Goal: Information Seeking & Learning: Find specific page/section

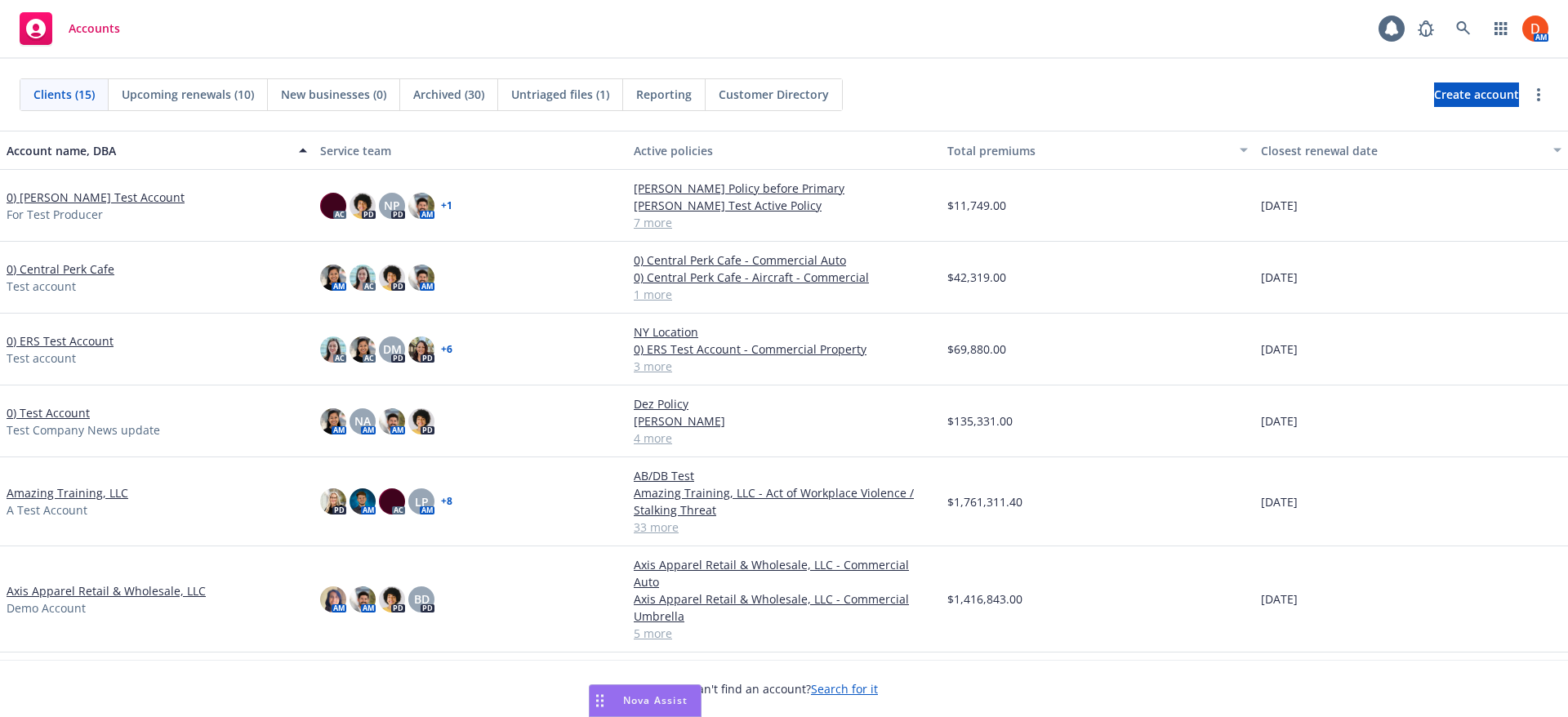
click at [79, 191] on link "0) [PERSON_NAME] Test Account" at bounding box center [96, 198] width 178 height 17
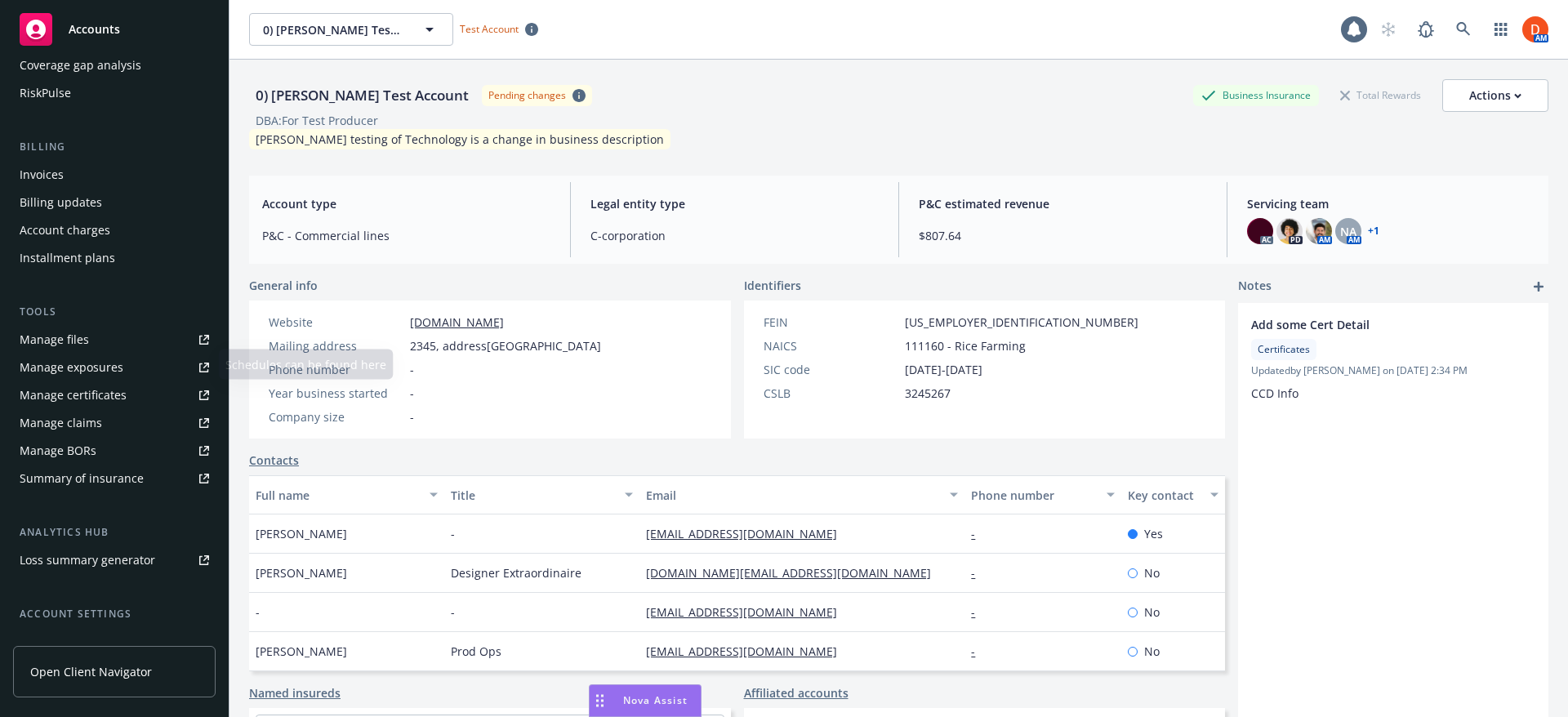
scroll to position [245, 0]
click at [99, 681] on link "Open Client Navigator" at bounding box center [114, 671] width 203 height 51
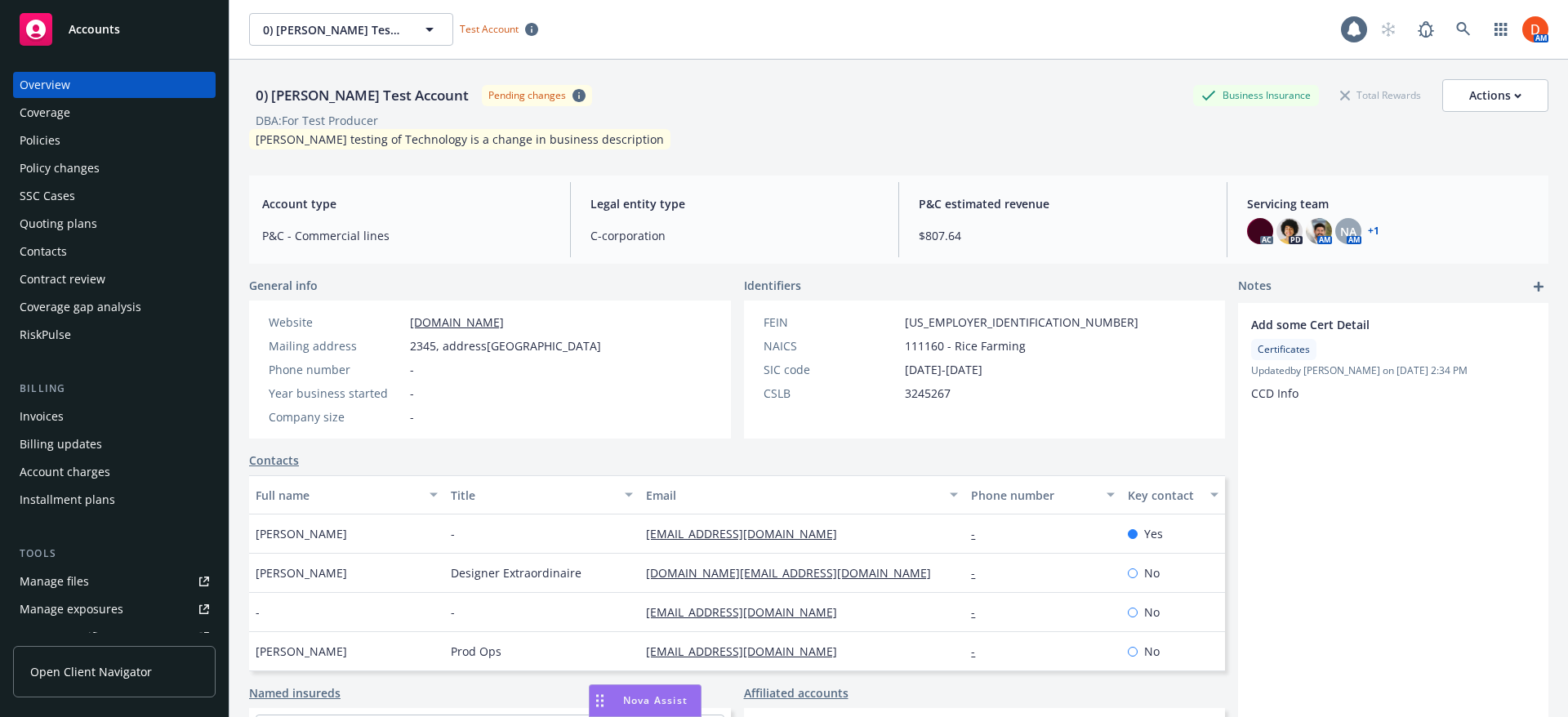
click at [111, 133] on div "Policies" at bounding box center [115, 140] width 190 height 26
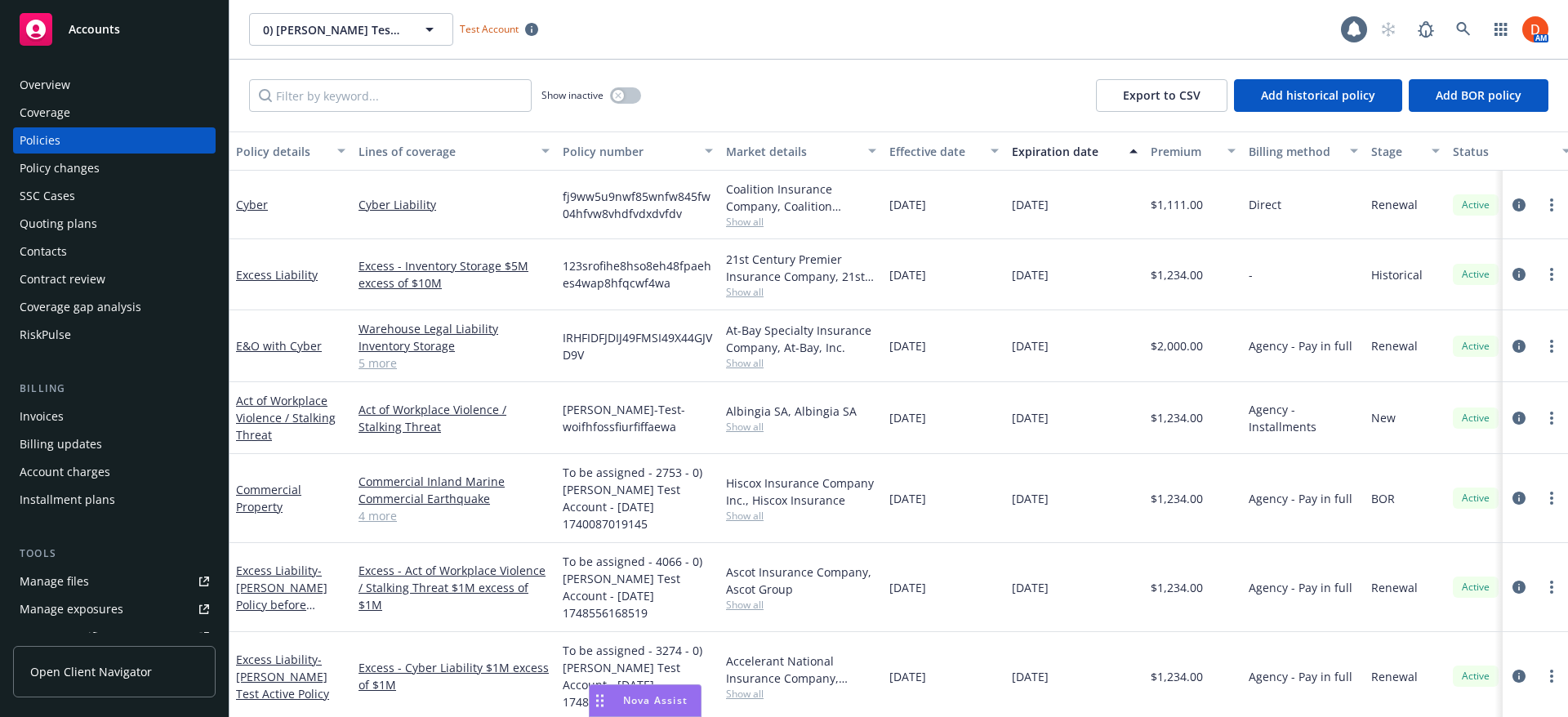
scroll to position [82, 0]
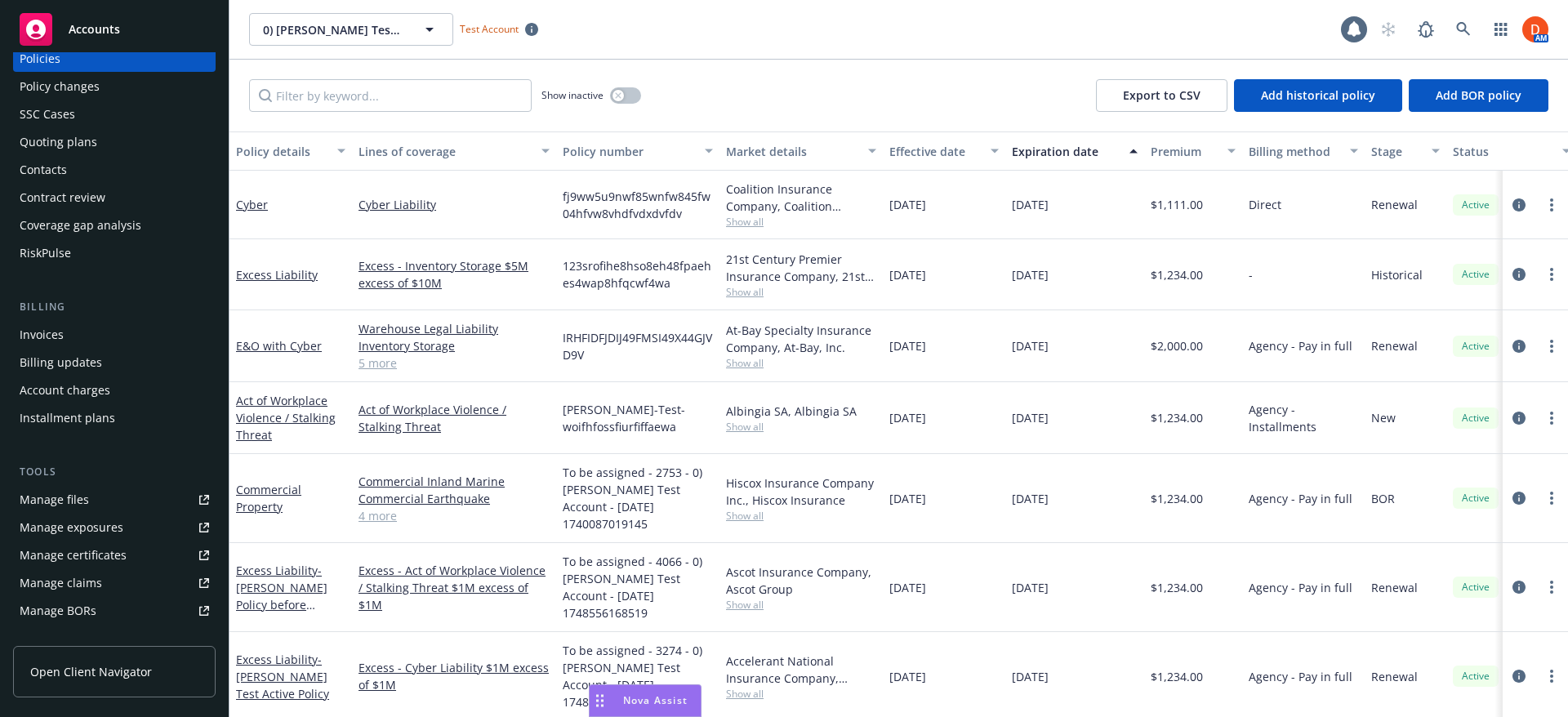
click at [151, 499] on link "Manage files" at bounding box center [114, 499] width 203 height 26
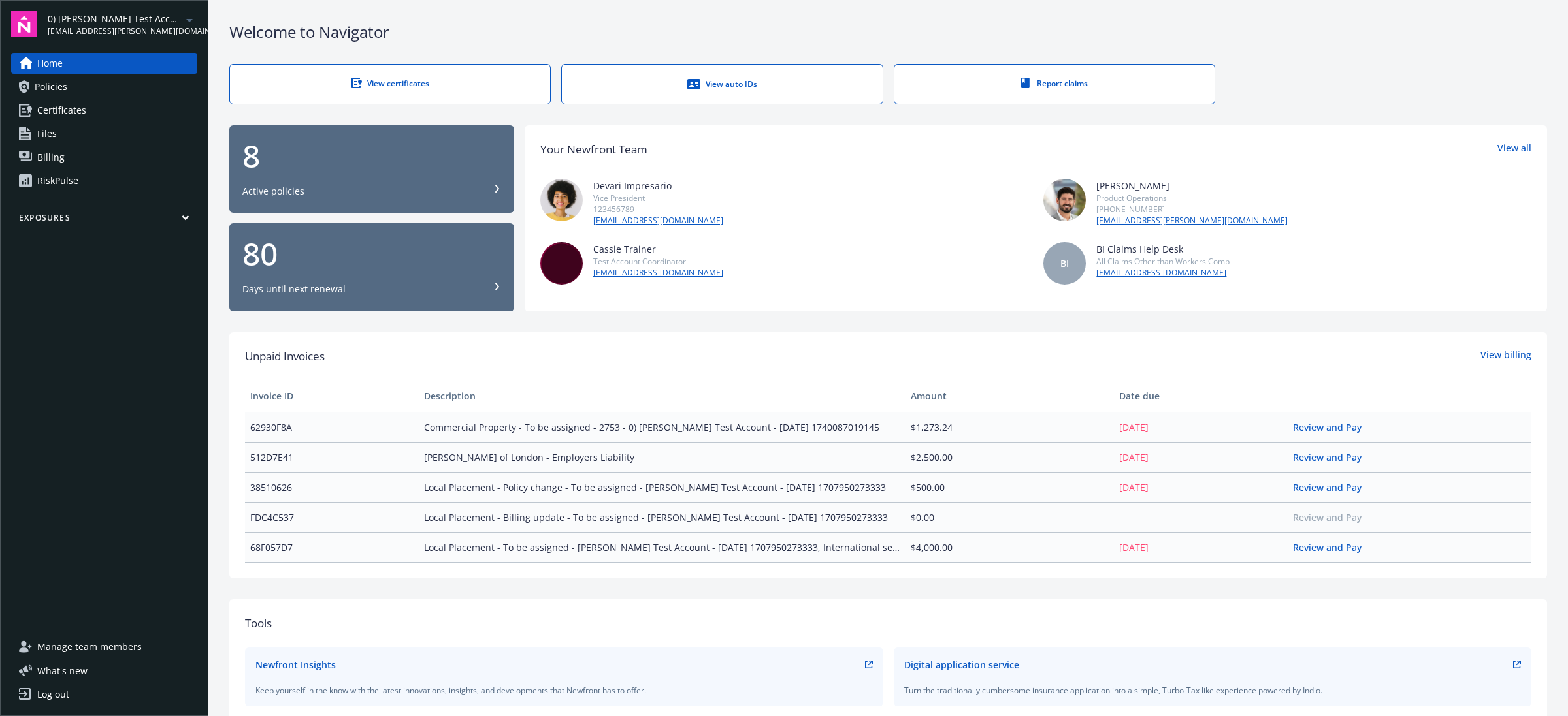
click at [107, 102] on link "Certificates" at bounding box center [104, 111] width 186 height 21
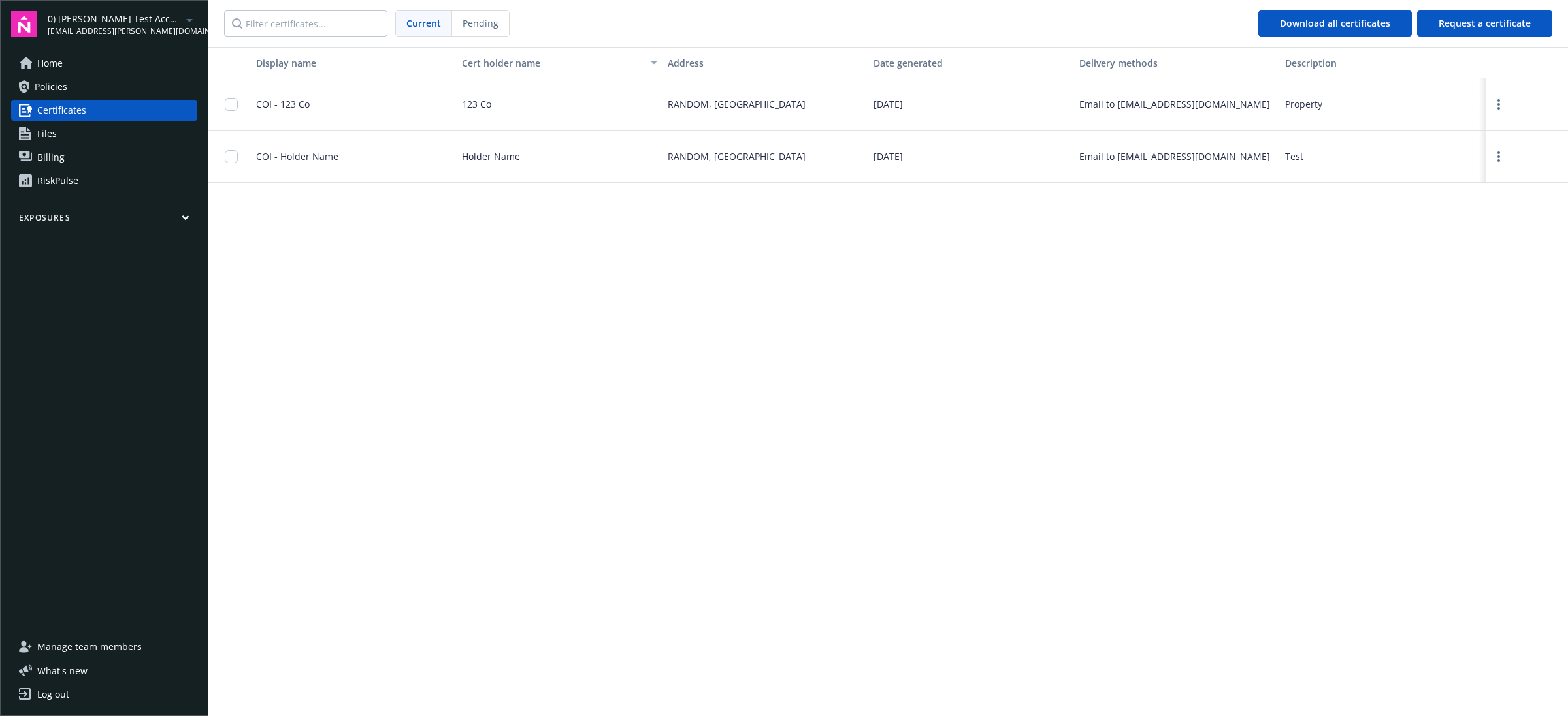
click at [114, 86] on link "Policies" at bounding box center [104, 87] width 186 height 21
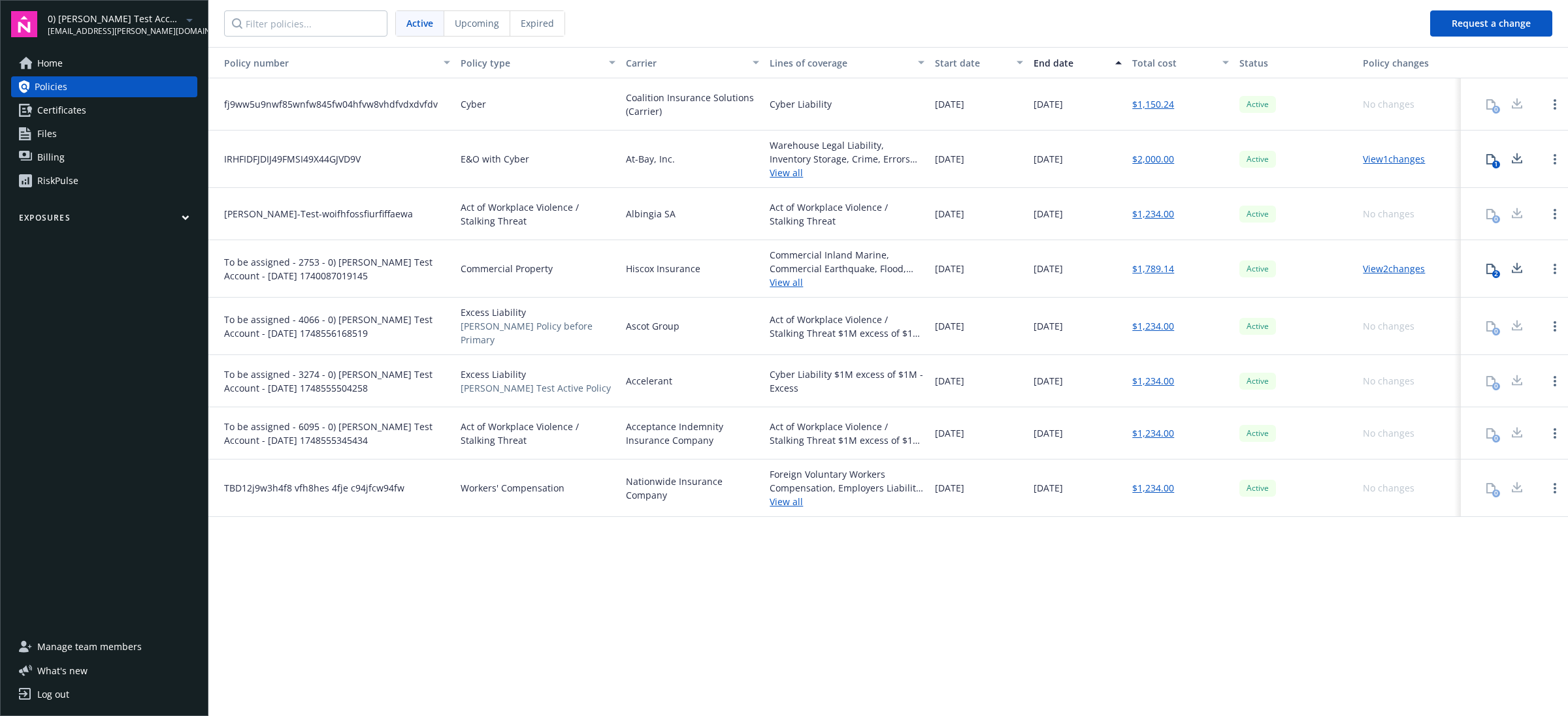
click at [162, 129] on link "Files" at bounding box center [104, 134] width 186 height 21
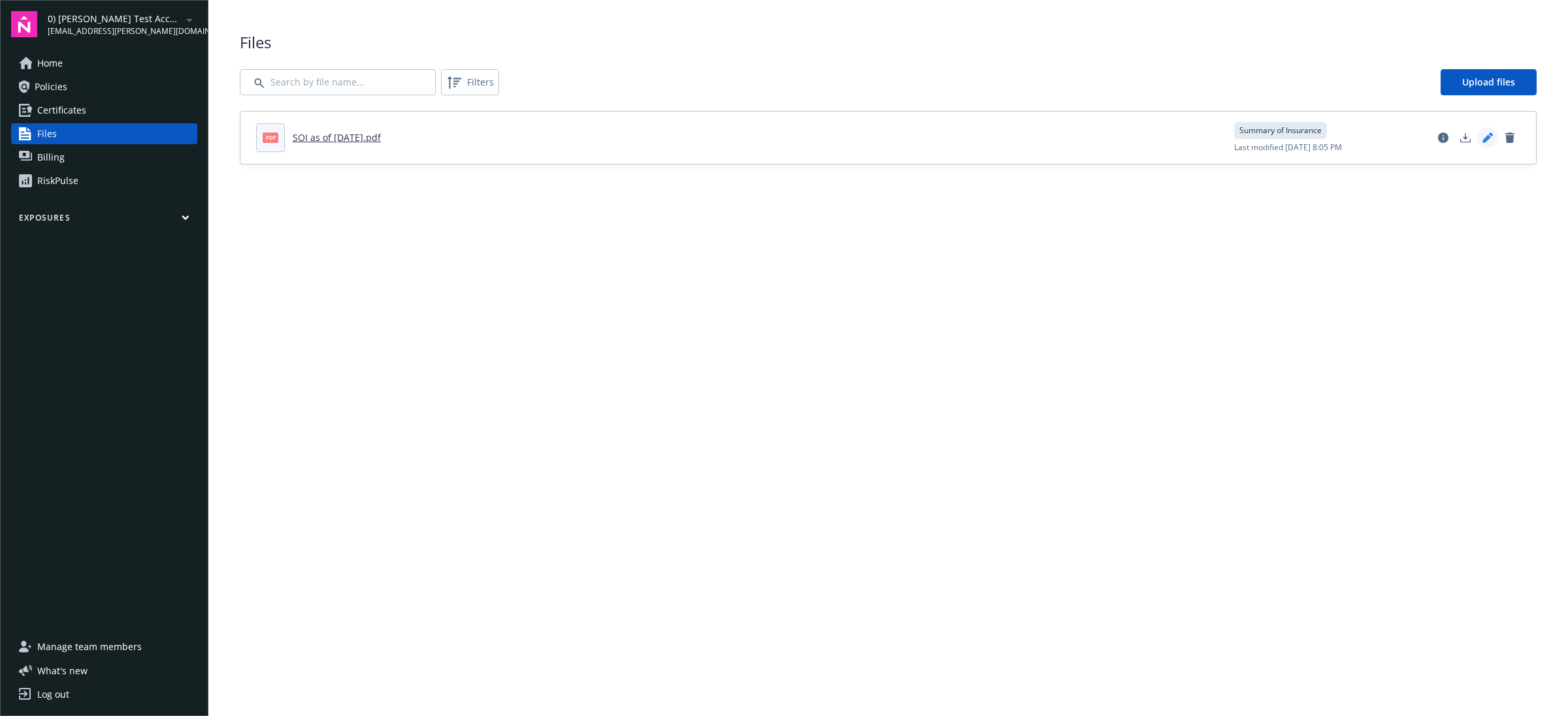
click at [1484, 137] on icon "Edit document" at bounding box center [1487, 137] width 10 height 10
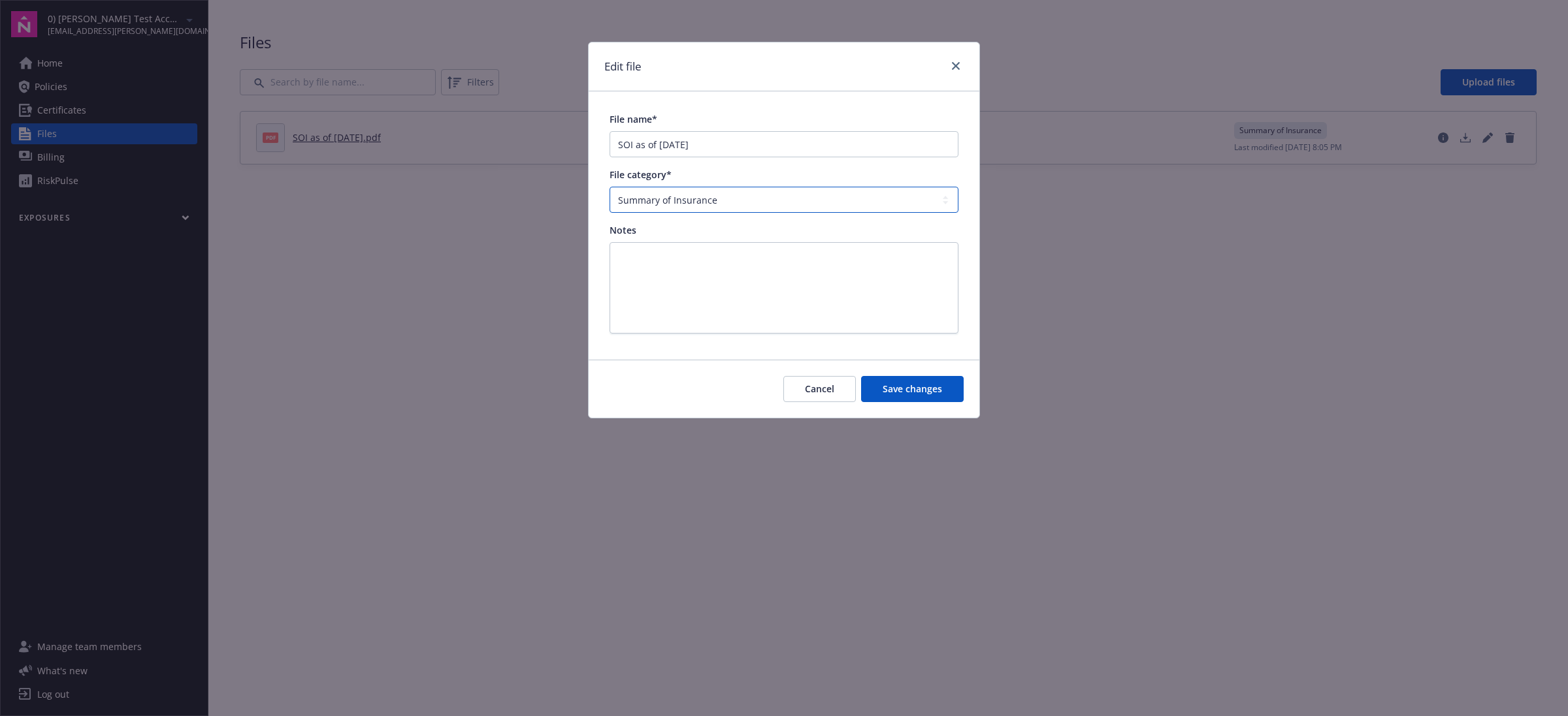
click at [801, 195] on select "All categories Agreements Application - signed Application - unsigned Auto ID c…" at bounding box center [783, 200] width 349 height 26
click at [958, 63] on icon "close" at bounding box center [955, 65] width 8 height 8
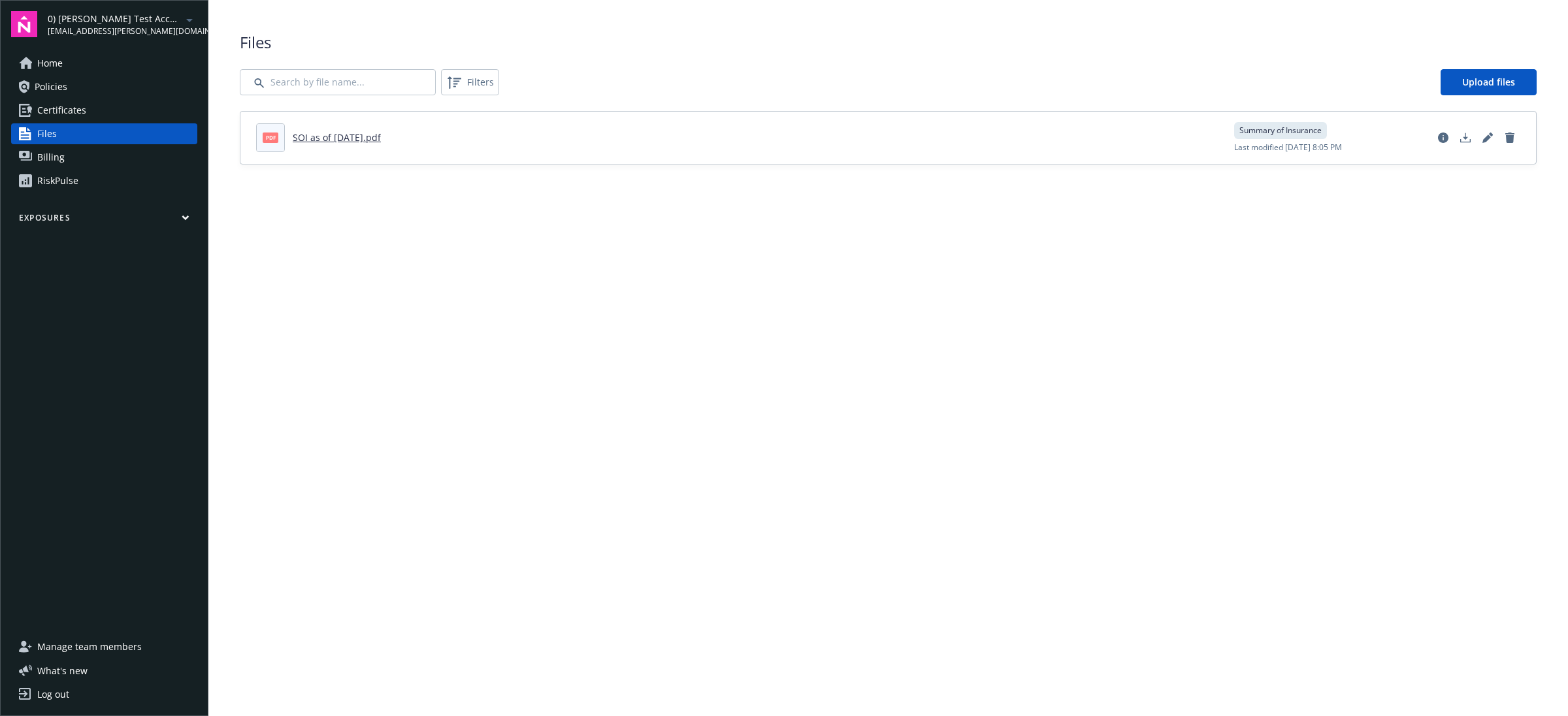
click at [134, 88] on link "Policies" at bounding box center [104, 87] width 186 height 21
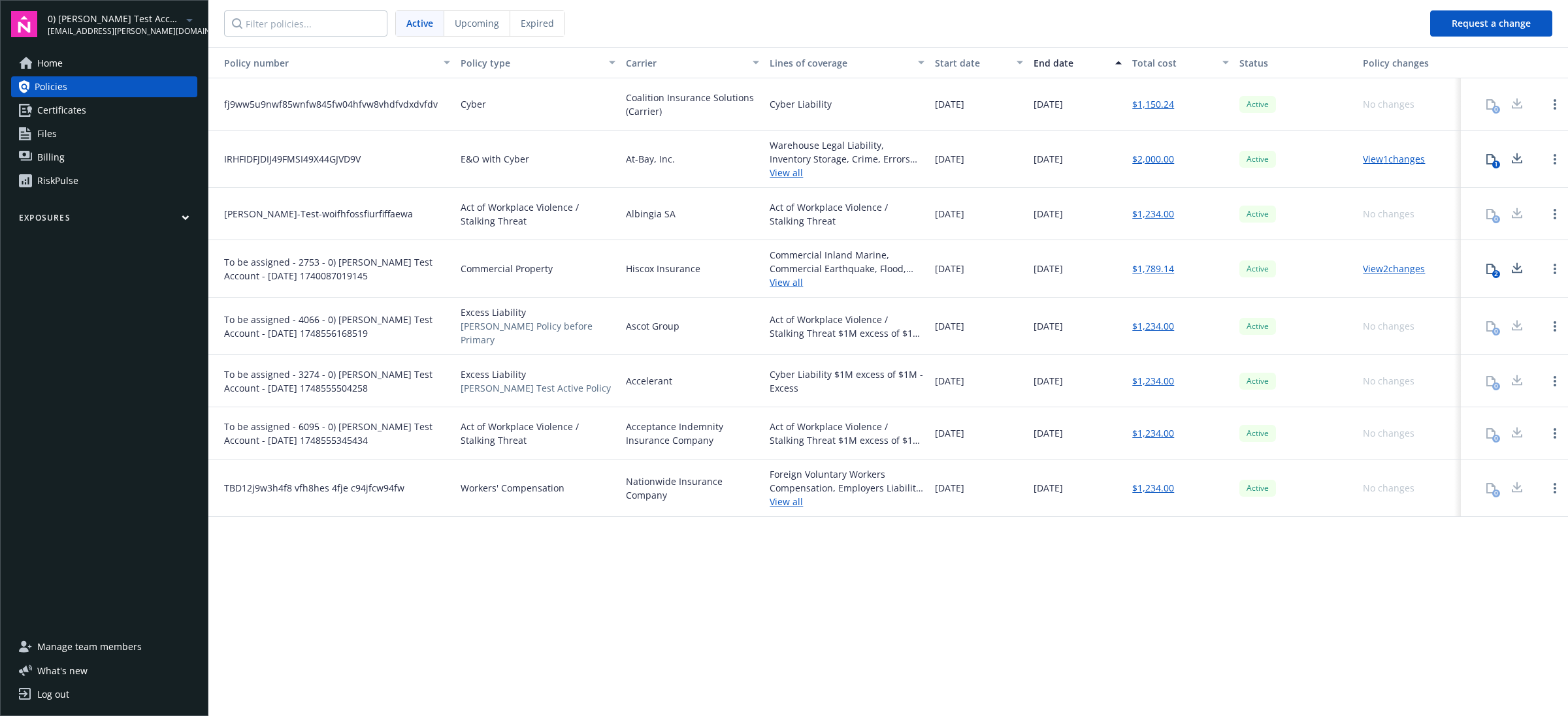
click at [1493, 162] on div "1" at bounding box center [1496, 164] width 8 height 8
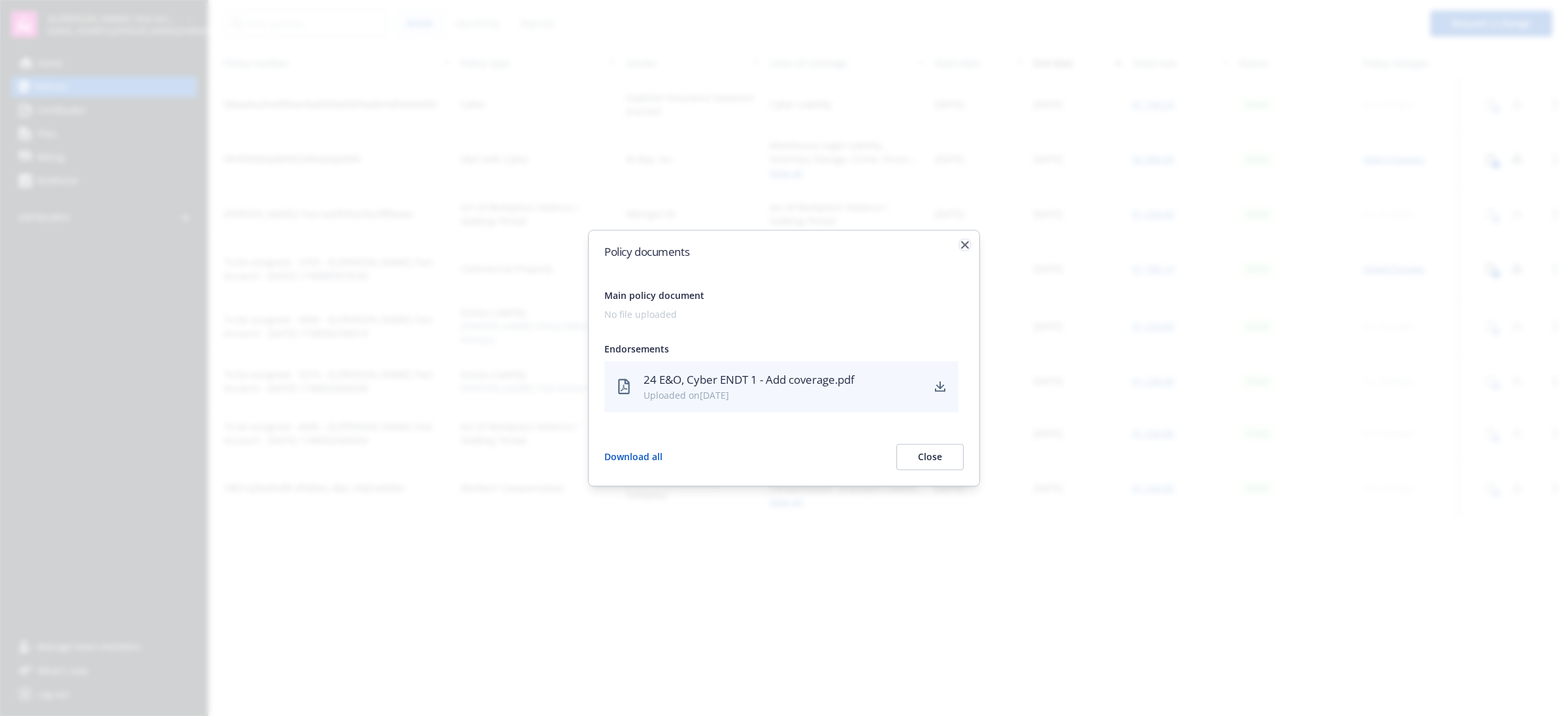
click at [969, 242] on icon "button" at bounding box center [964, 244] width 8 height 8
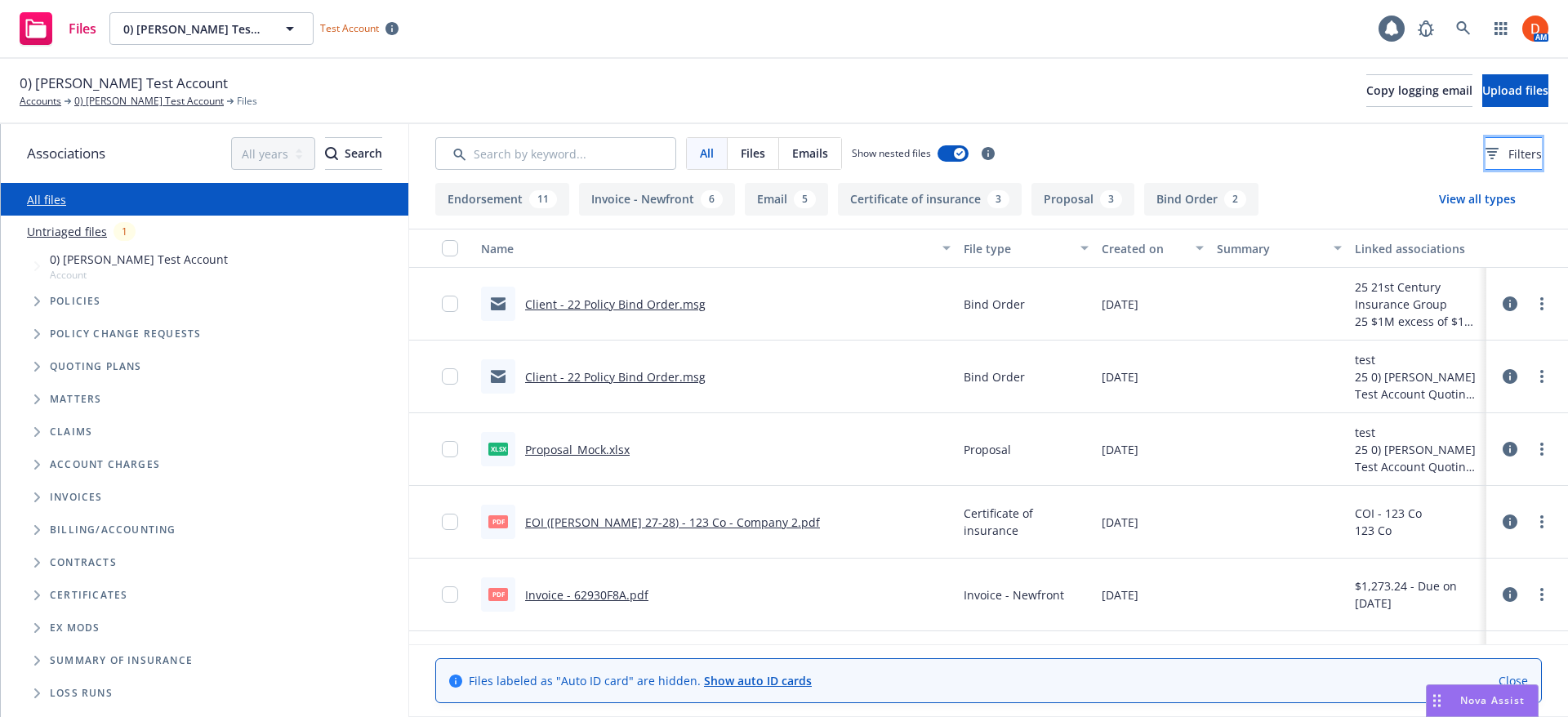
click at [1538, 159] on button "Filters" at bounding box center [1513, 154] width 57 height 33
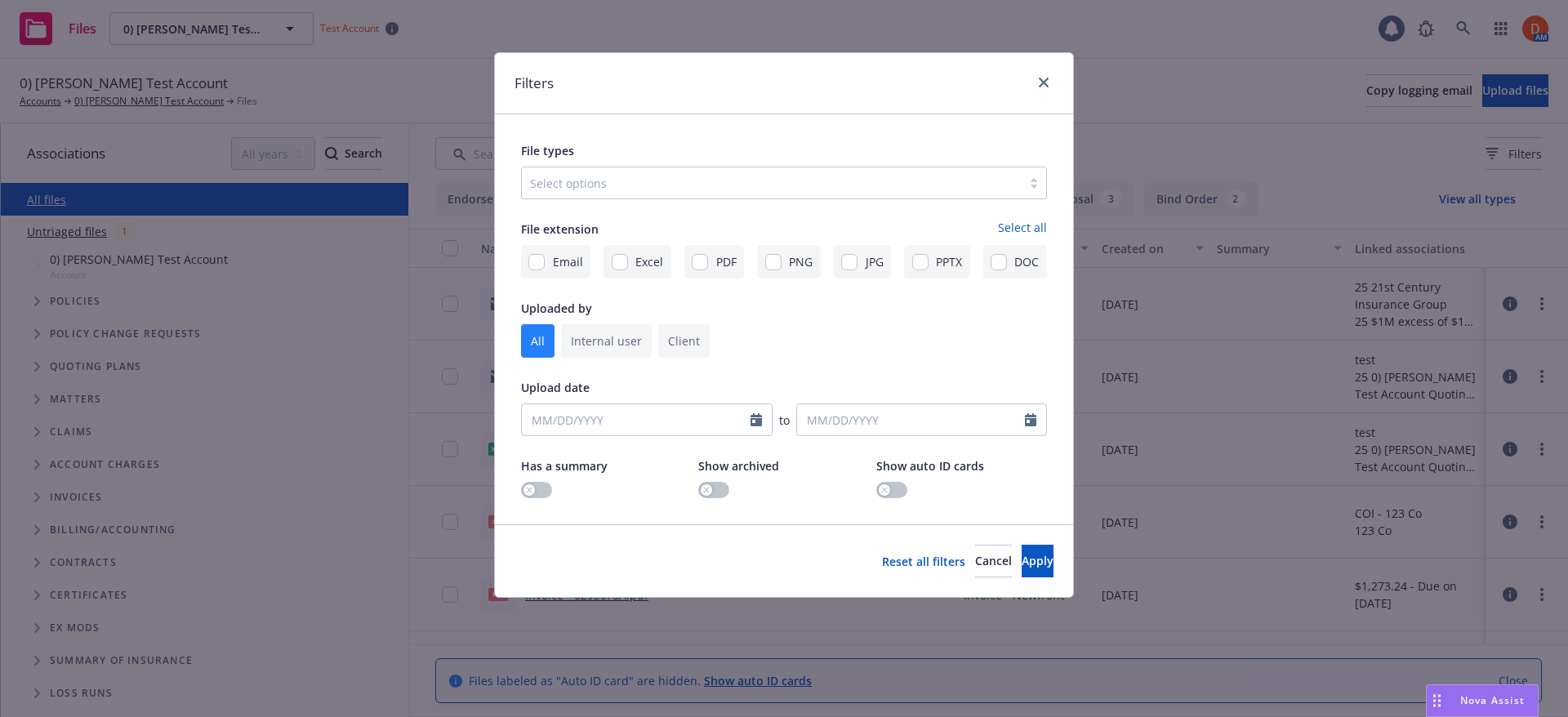
click at [694, 188] on div at bounding box center [771, 183] width 483 height 20
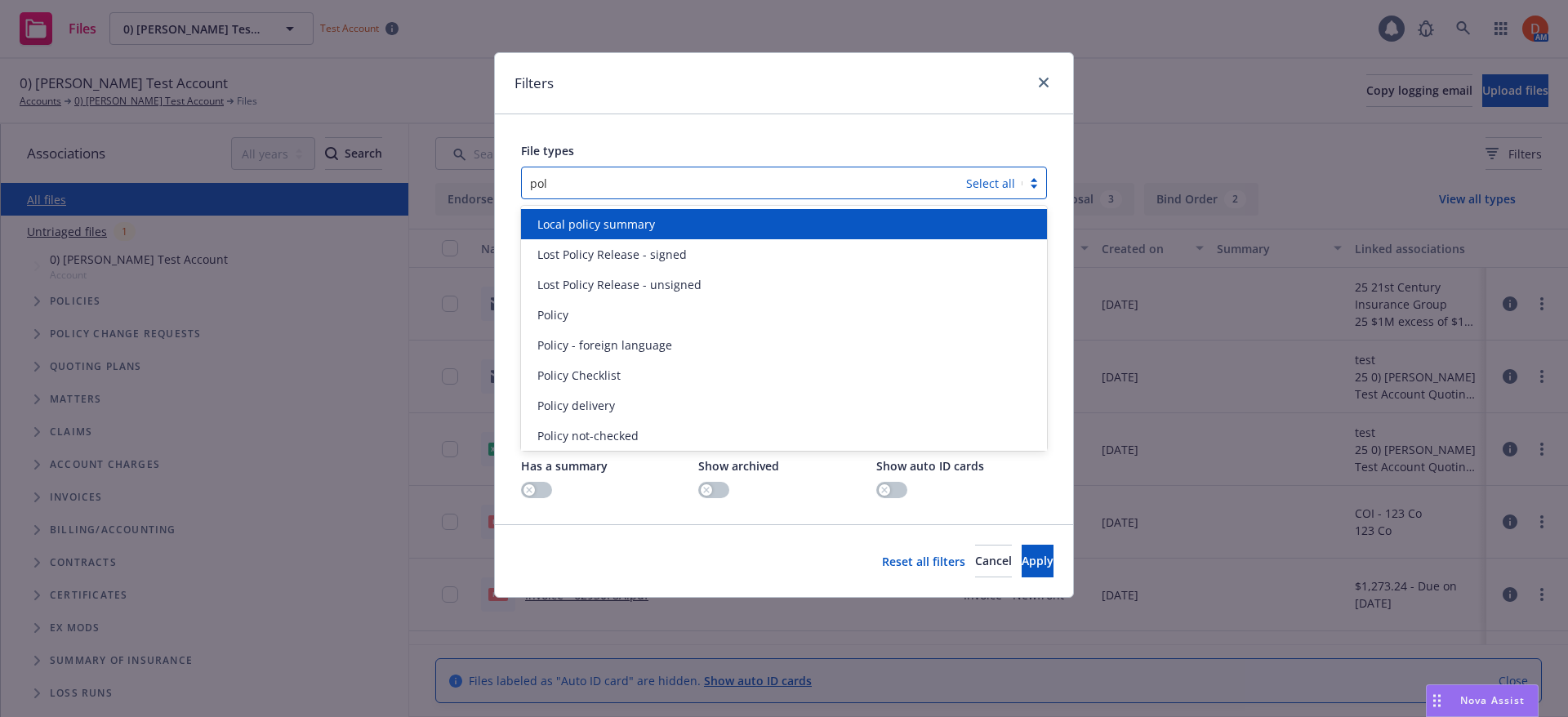
type input "poli"
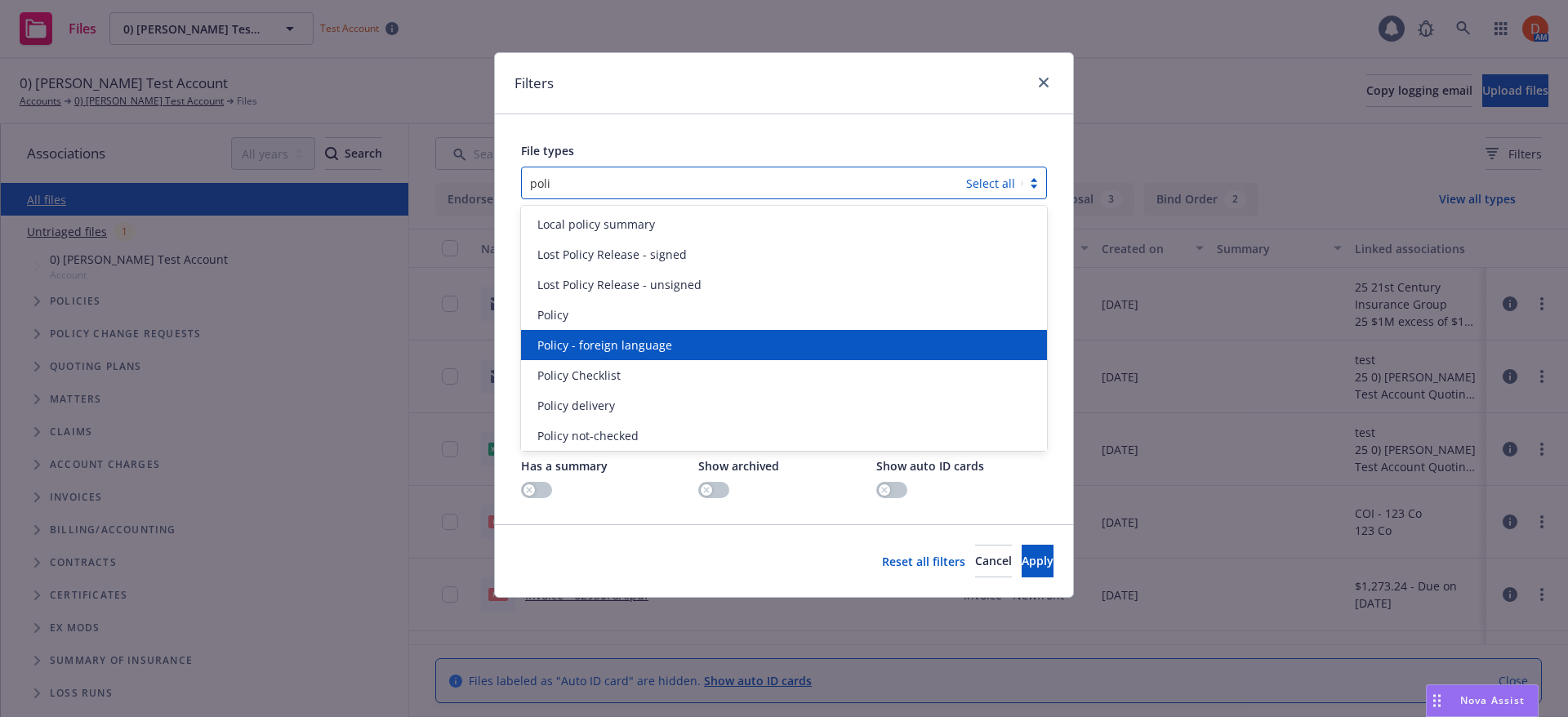
click at [700, 338] on div "Policy - foreign language" at bounding box center [784, 345] width 506 height 17
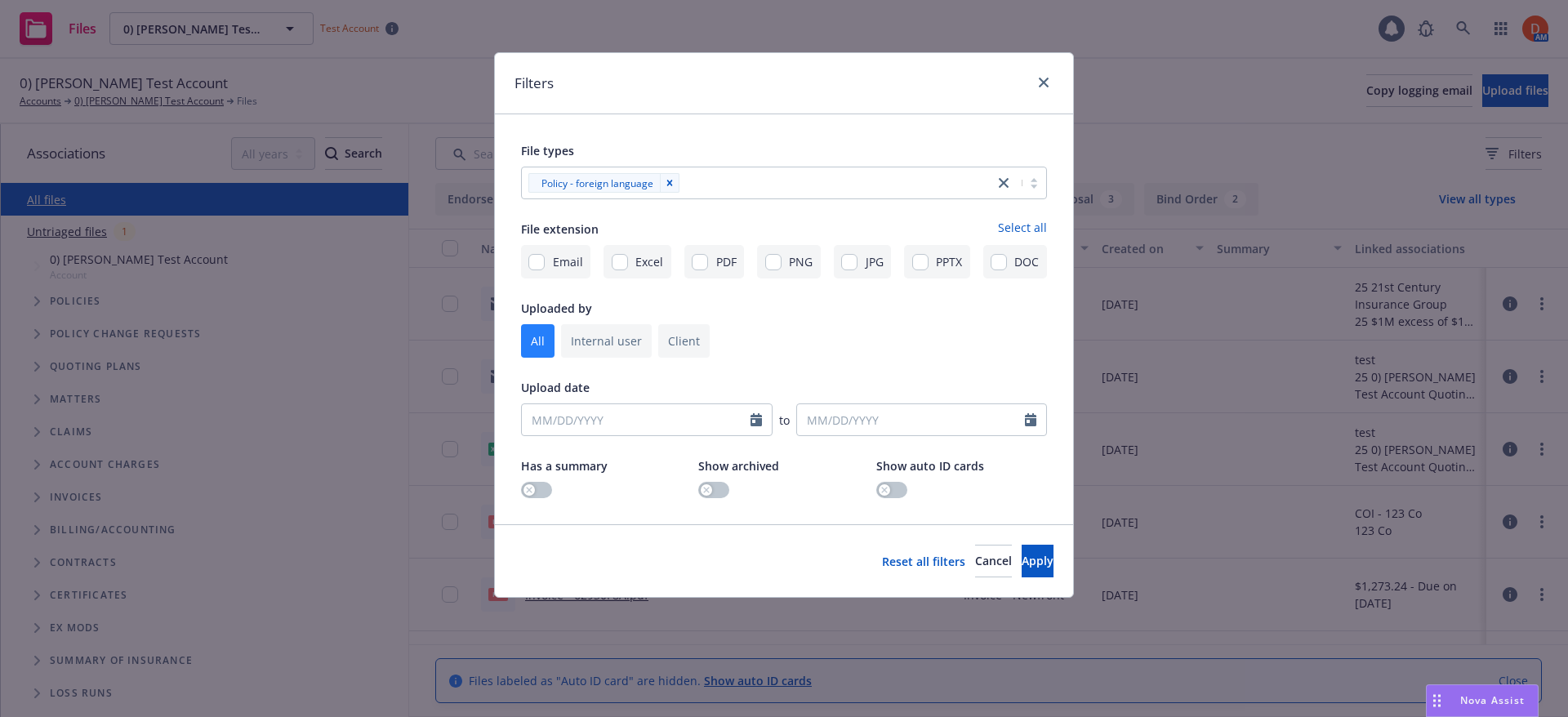
click at [784, 141] on div "File types" at bounding box center [784, 150] width 526 height 20
drag, startPoint x: 1022, startPoint y: 578, endPoint x: 1024, endPoint y: 569, distance: 9.2
click at [1022, 576] on div "Reset all filters Cancel Apply" at bounding box center [784, 560] width 578 height 73
click at [1024, 569] on button "Apply" at bounding box center [1037, 561] width 32 height 33
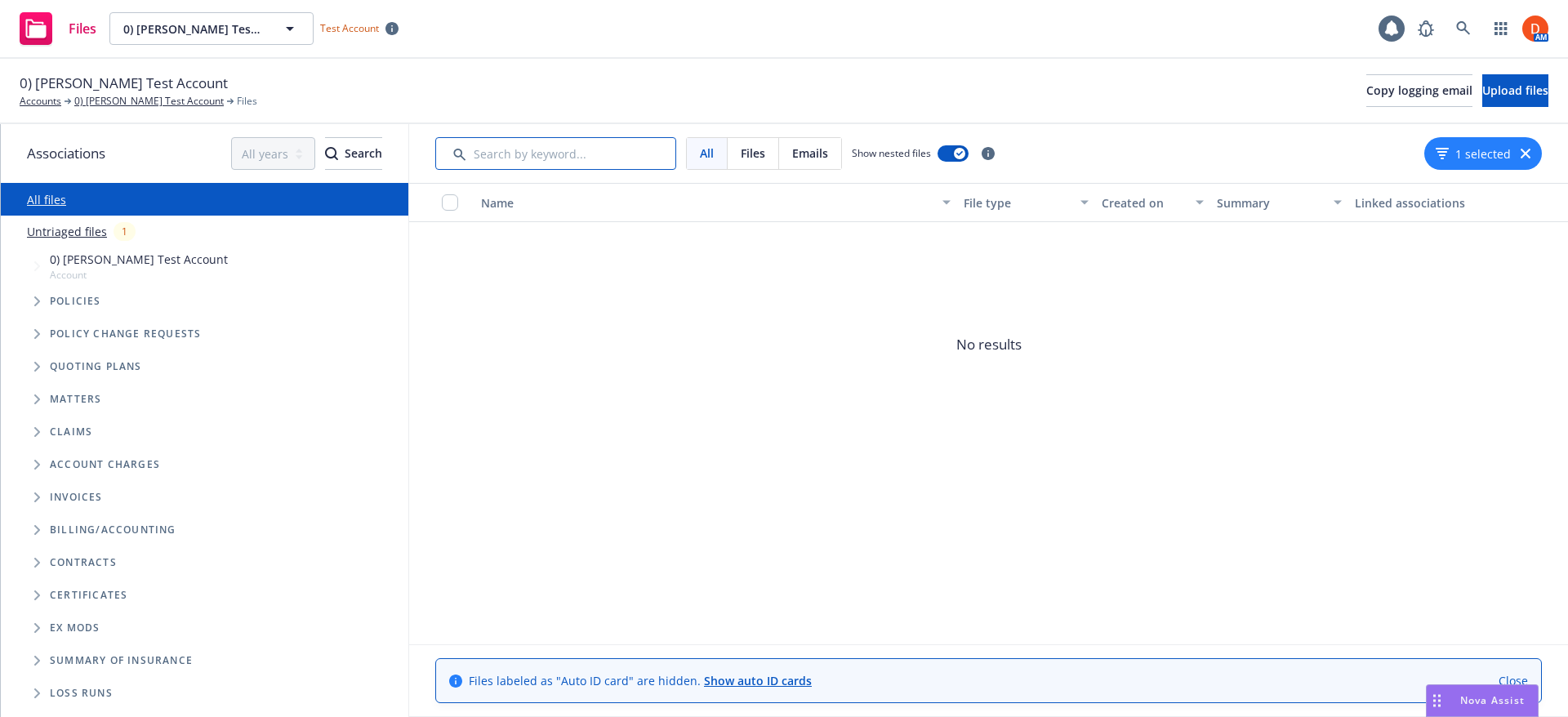
click at [563, 155] on input "Search by keyword..." at bounding box center [555, 154] width 241 height 33
click at [1468, 137] on div "All Files Emails Show nested files 1 selected" at bounding box center [988, 154] width 1158 height 59
click at [1528, 153] on icon "button" at bounding box center [1524, 153] width 10 height 10
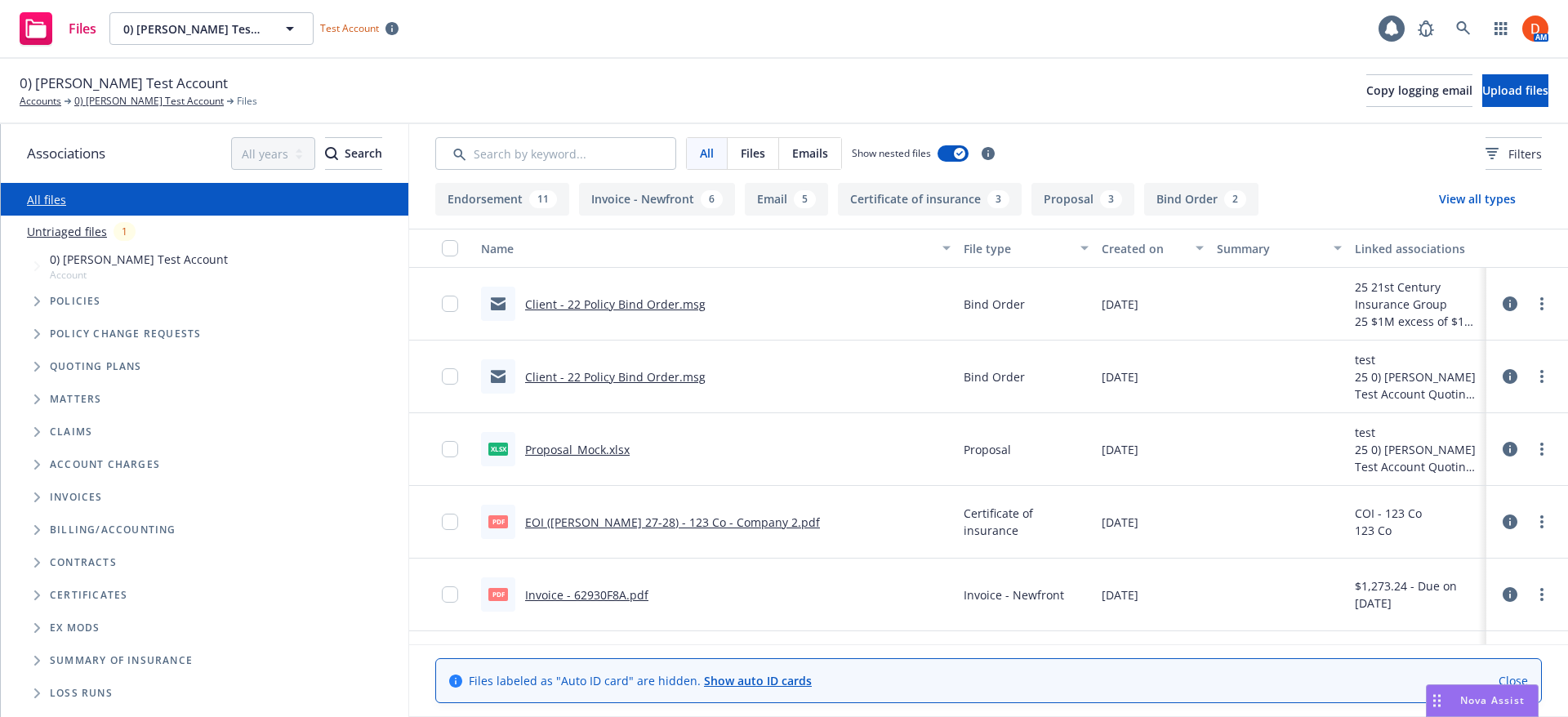
click at [479, 204] on button "Endorsement 11" at bounding box center [502, 199] width 134 height 33
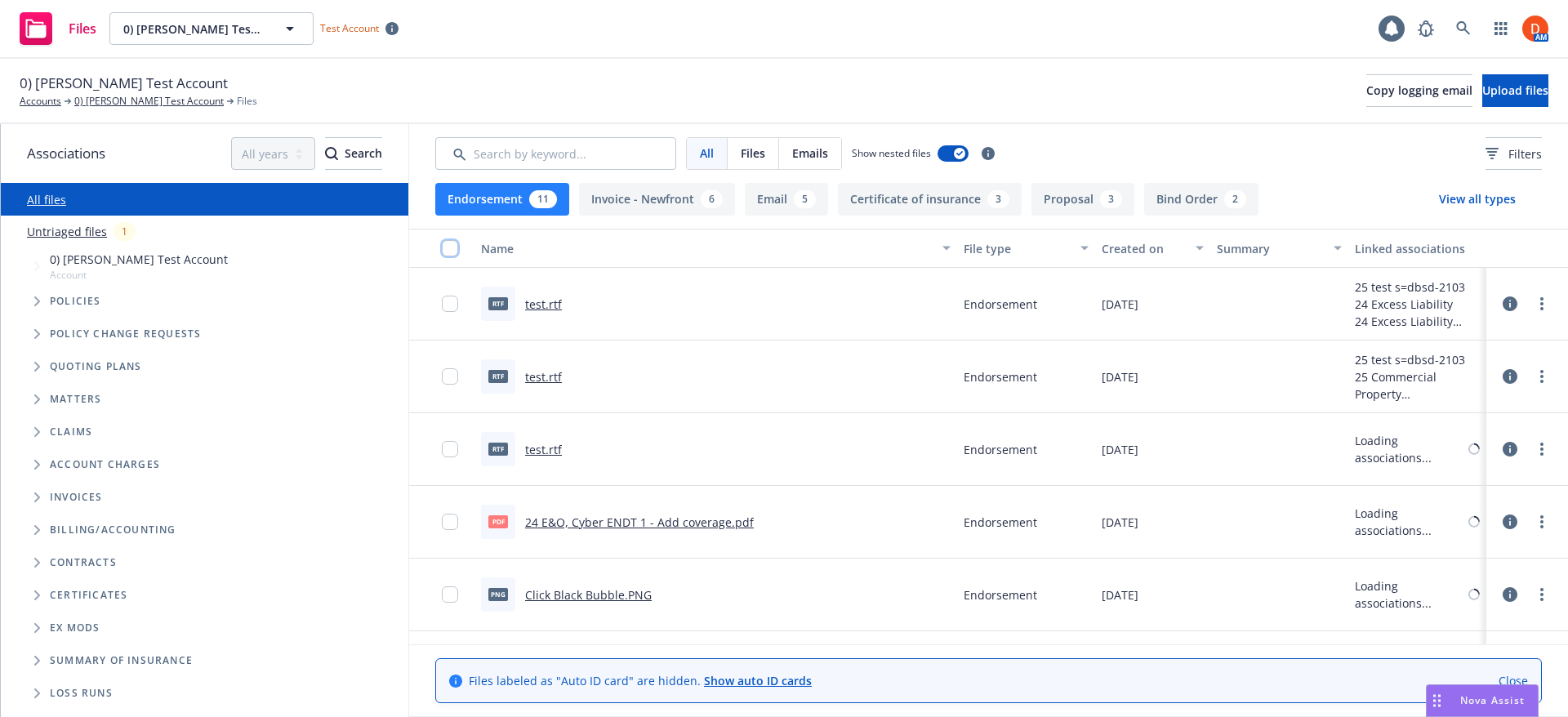
click at [443, 249] on input "checkbox" at bounding box center [450, 248] width 17 height 17
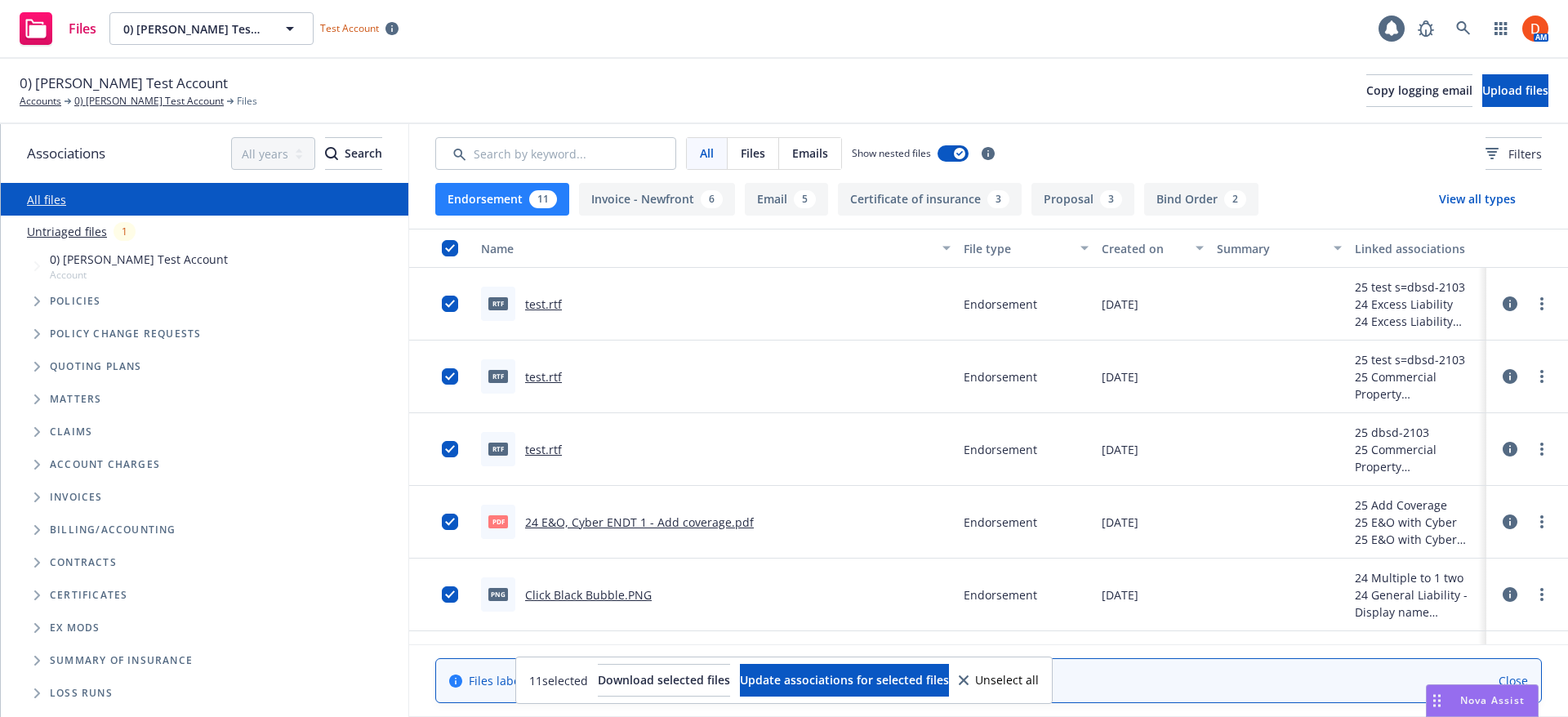
click at [1038, 679] on span "Unselect all" at bounding box center [1006, 680] width 64 height 11
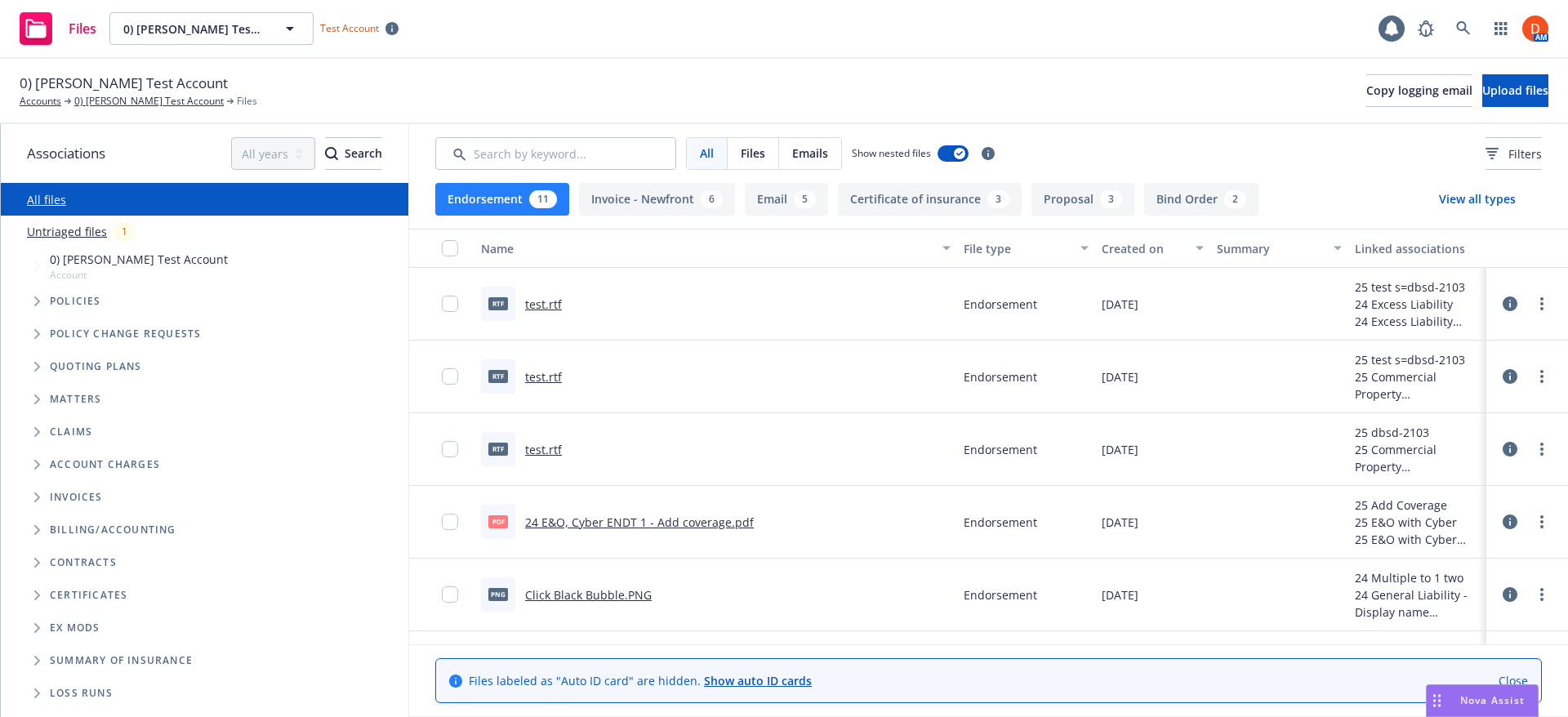
click at [1524, 680] on link "Close" at bounding box center [1513, 680] width 30 height 17
